Goal: Use online tool/utility

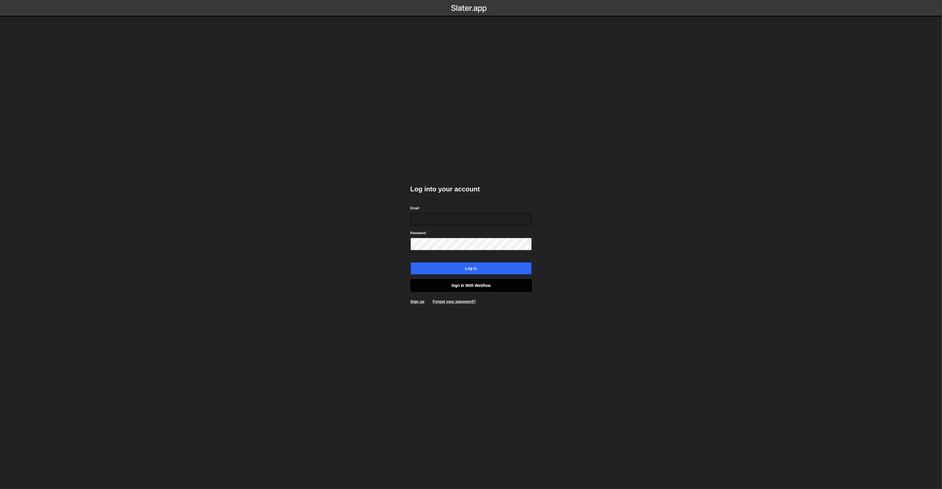
click at [503, 286] on link "Sign in with Webflow" at bounding box center [471, 285] width 121 height 13
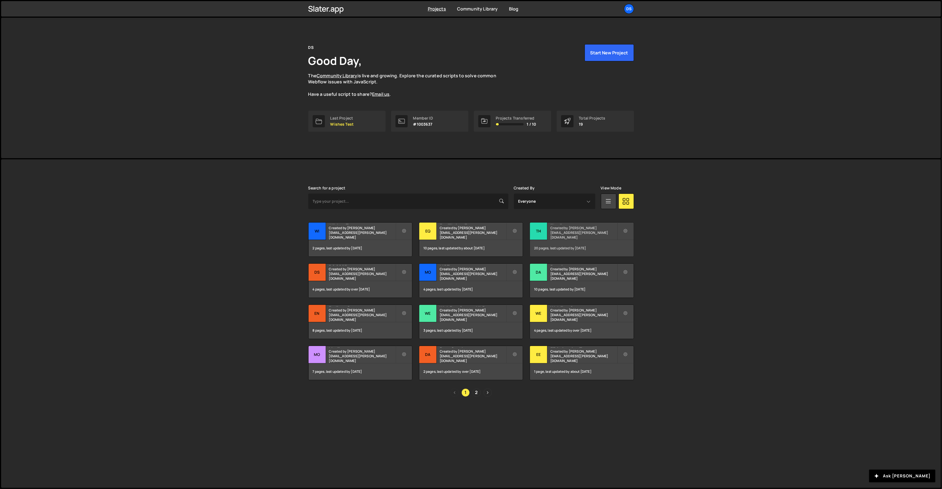
click at [543, 231] on div "Th" at bounding box center [538, 231] width 17 height 17
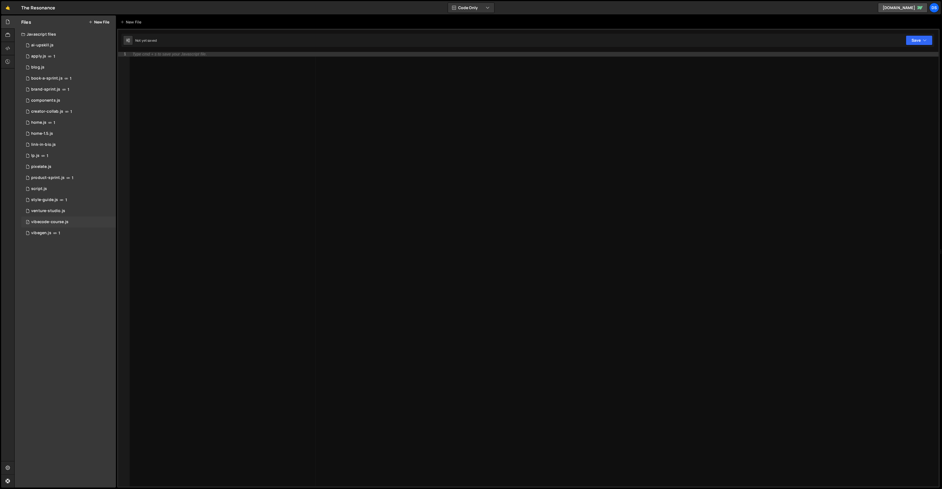
click at [57, 220] on div "vibecode-course.js" at bounding box center [49, 222] width 37 height 5
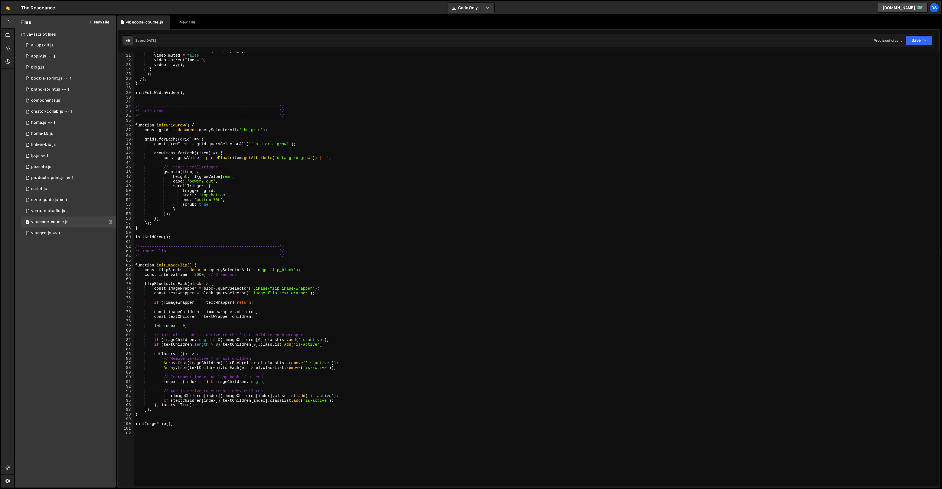
scroll to position [110, 0]
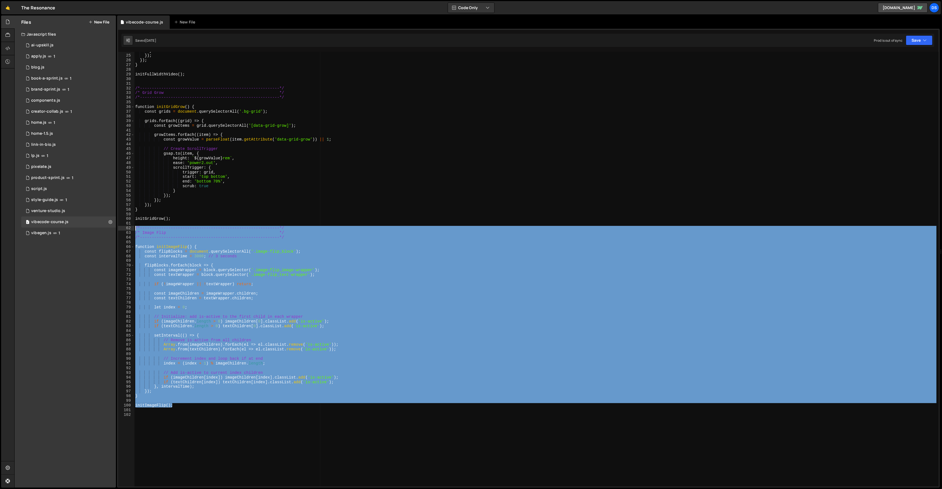
drag, startPoint x: 196, startPoint y: 407, endPoint x: 117, endPoint y: 229, distance: 194.9
click at [117, 229] on div "Files New File Javascript files 1 ai-upskill.js 0 1 apply.js 1 3 blog.js 0 1 1 0" at bounding box center [478, 251] width 928 height 472
type textarea "/*-----------------------------------------------------------*/ /* Image Flip */"
